Goal: Task Accomplishment & Management: Use online tool/utility

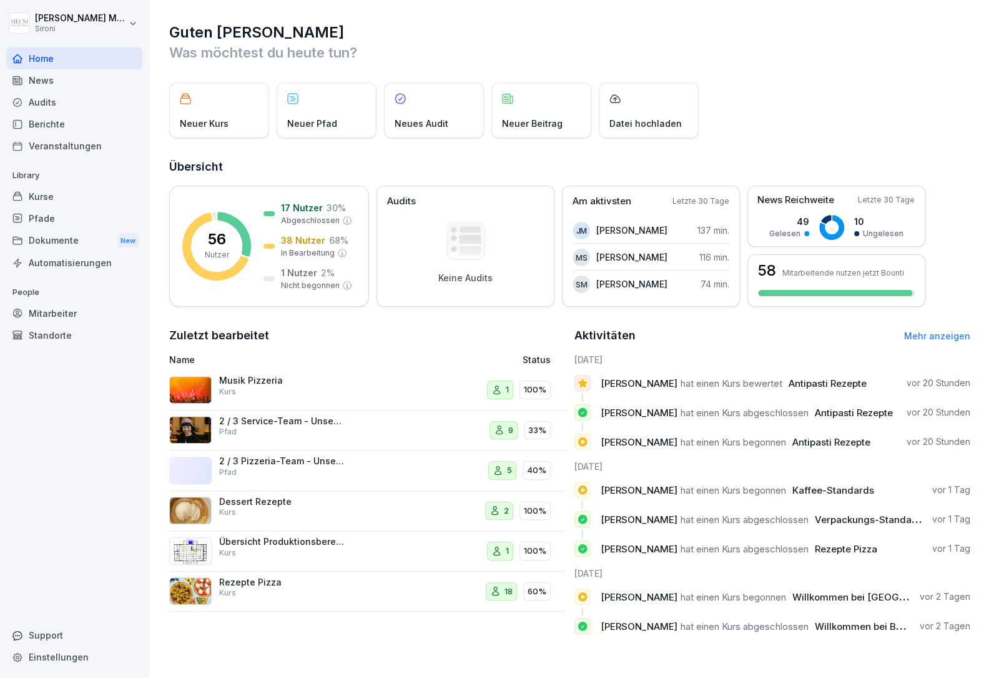
click at [40, 192] on div "Kurse" at bounding box center [74, 196] width 136 height 22
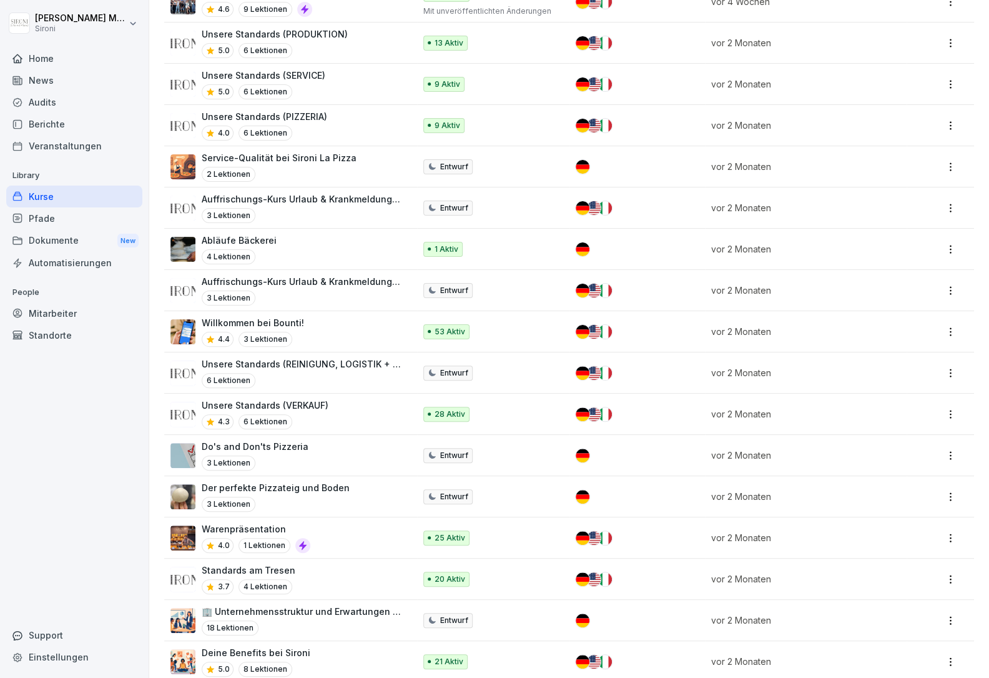
scroll to position [1038, 0]
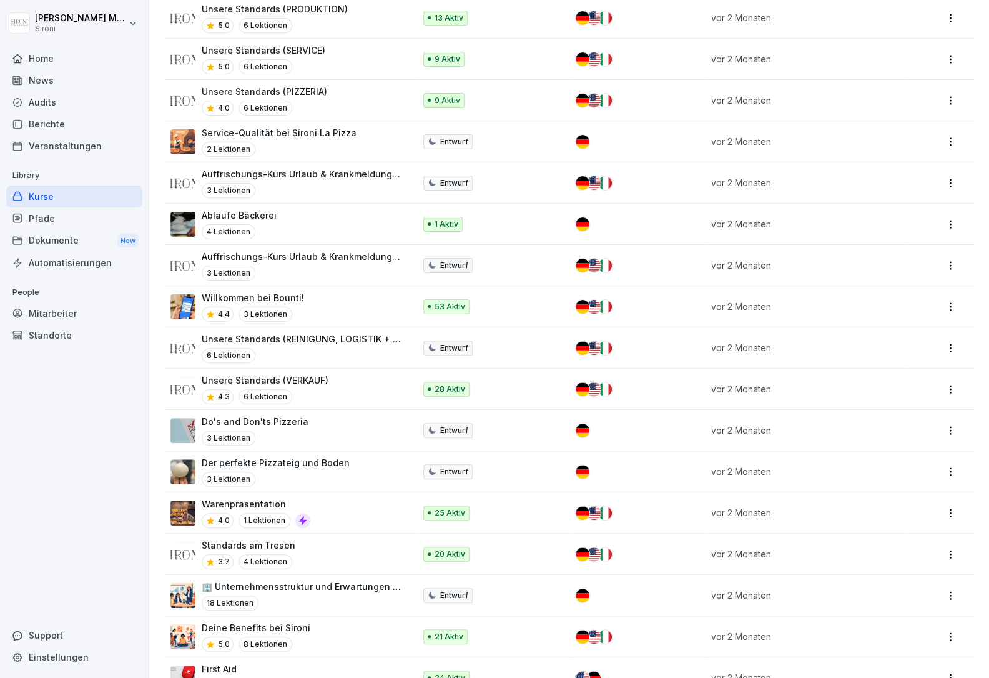
click at [295, 549] on div "Standards am Tresen 3.7 4 Lektionen" at bounding box center [286, 553] width 232 height 31
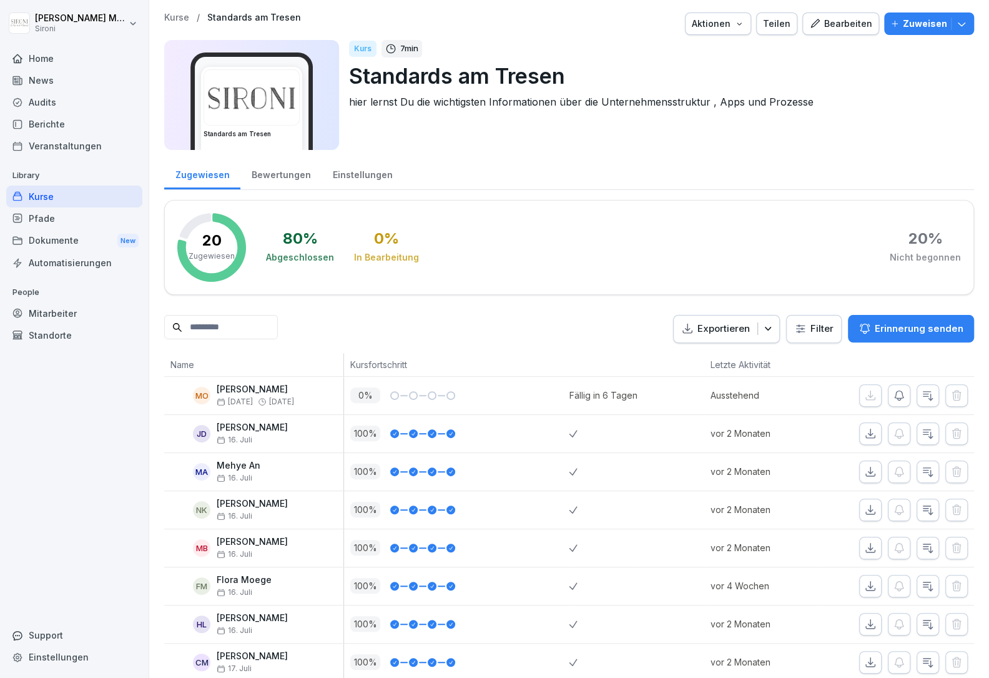
click at [859, 19] on div "Bearbeiten" at bounding box center [840, 24] width 63 height 14
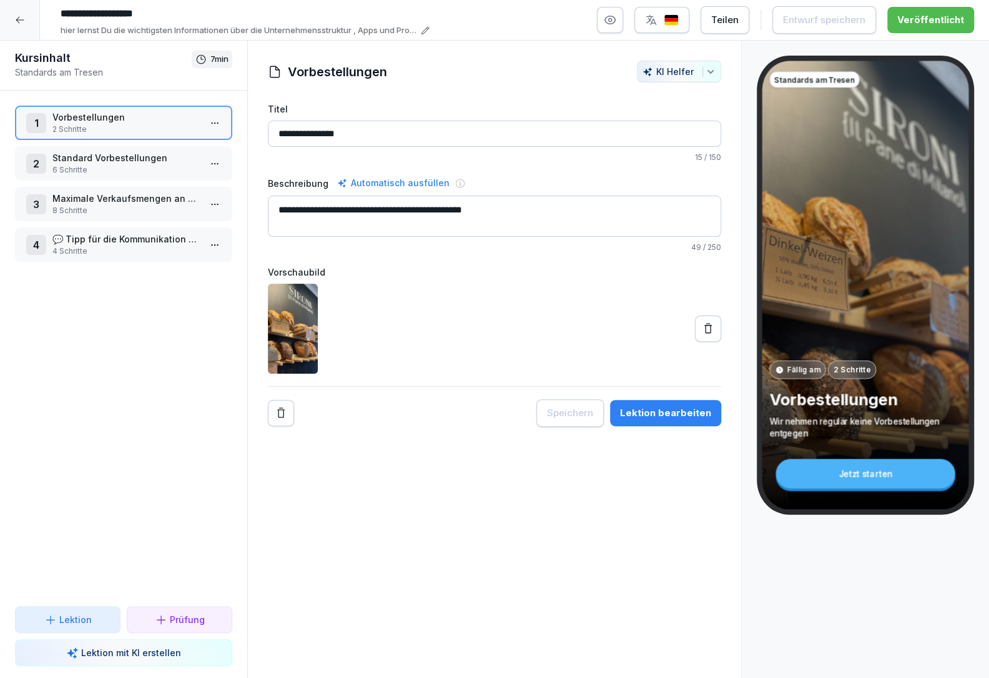
click at [119, 170] on p "6 Schritte" at bounding box center [125, 169] width 147 height 11
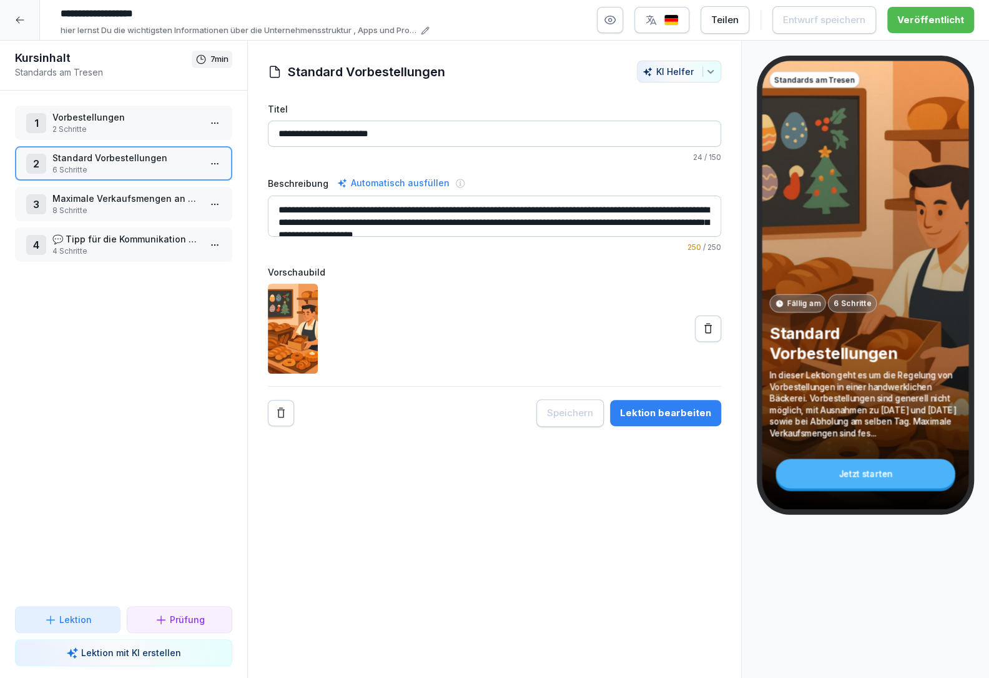
click at [146, 207] on p "8 Schritte" at bounding box center [125, 210] width 147 height 11
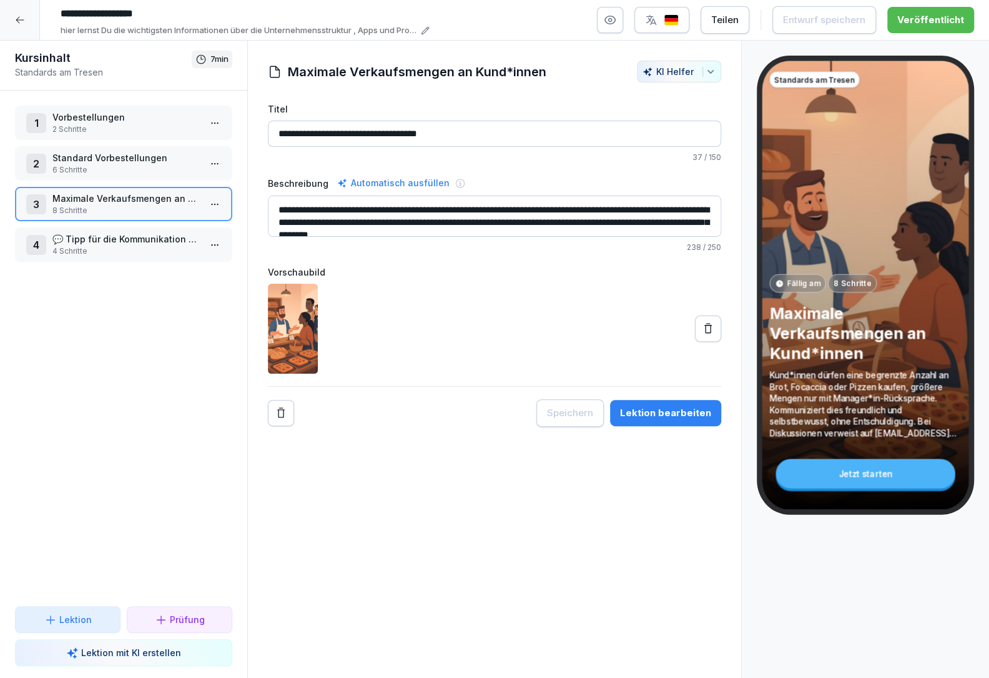
click at [217, 199] on html "**********" at bounding box center [494, 339] width 989 height 678
click at [205, 232] on div "Schritte bearbeiten" at bounding box center [169, 228] width 96 height 13
